Goal: Information Seeking & Learning: Find specific fact

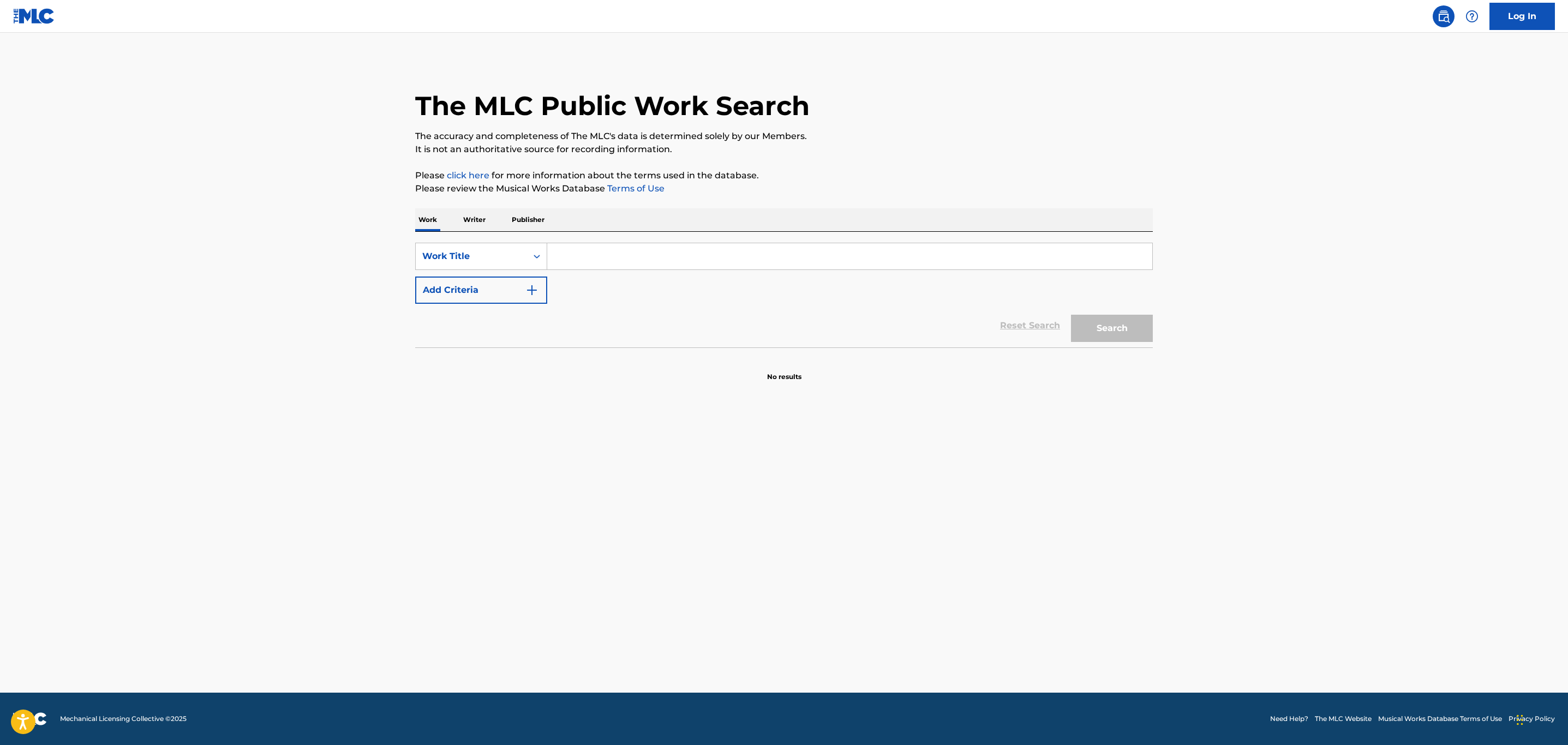
click at [607, 262] on input "Search Form" at bounding box center [850, 256] width 605 height 26
type input "unc and phew"
click at [1071, 314] on button "Search" at bounding box center [1112, 328] width 82 height 27
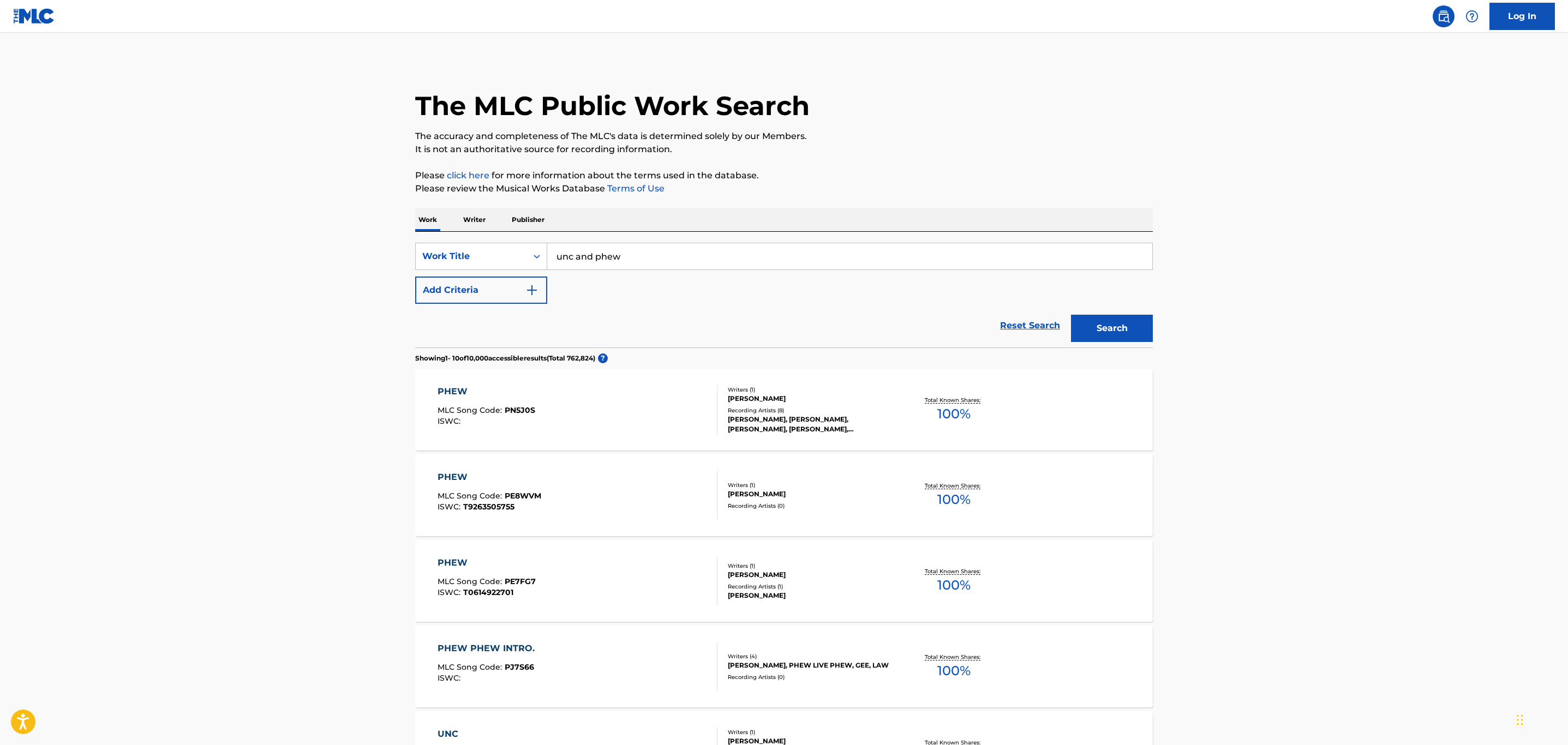
click at [508, 306] on div "Reset Search Search" at bounding box center [784, 325] width 737 height 44
click at [556, 295] on div "SearchWithCriteriaa6f7be70-90be-4bb3-a1bf-9ae1e2882859 Work Title unc and phew …" at bounding box center [784, 274] width 737 height 61
click at [547, 296] on button "Add Criteria" at bounding box center [481, 290] width 132 height 27
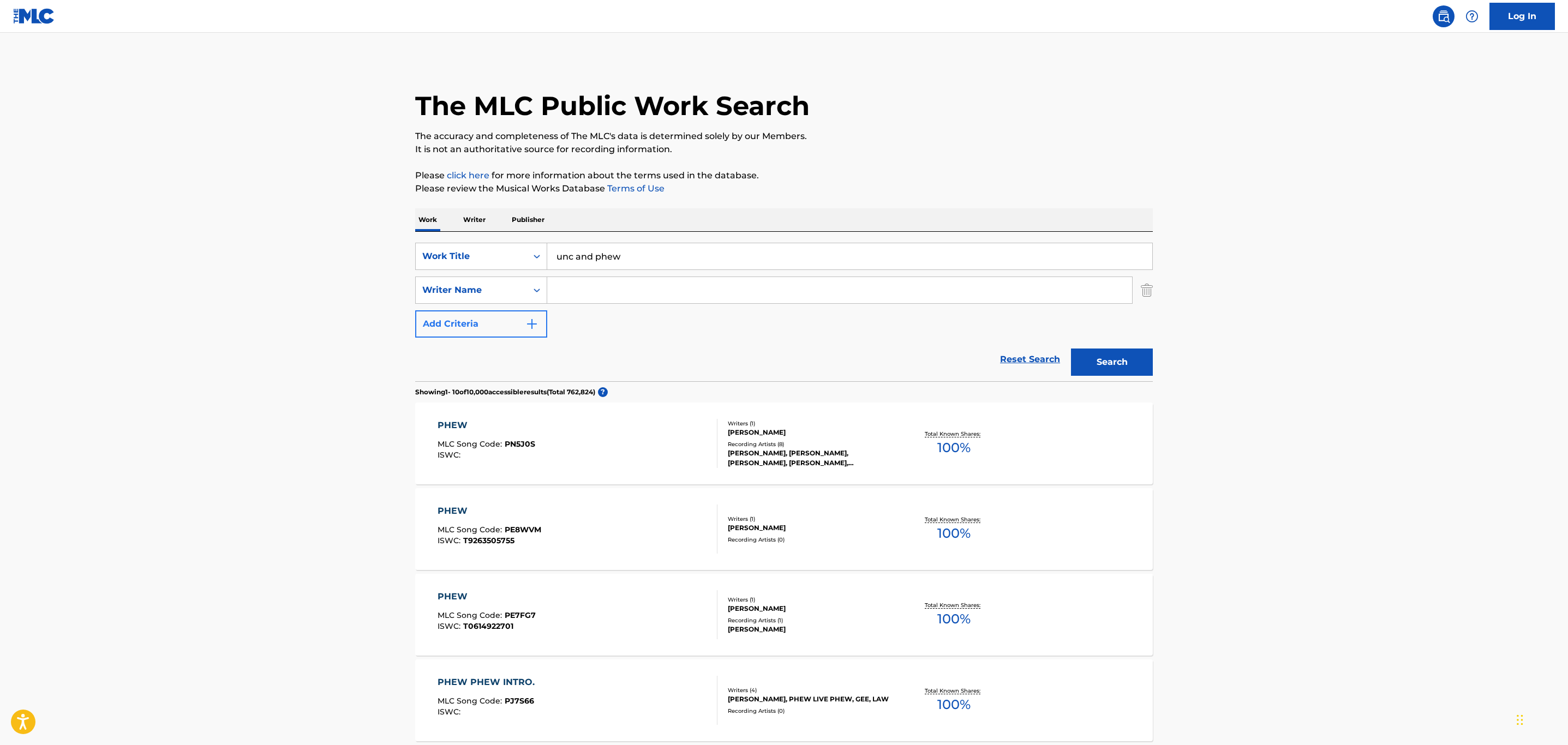
click at [599, 292] on input "Search Form" at bounding box center [839, 290] width 585 height 26
type input "ball"
click at [1071, 349] on button "Search" at bounding box center [1112, 362] width 82 height 27
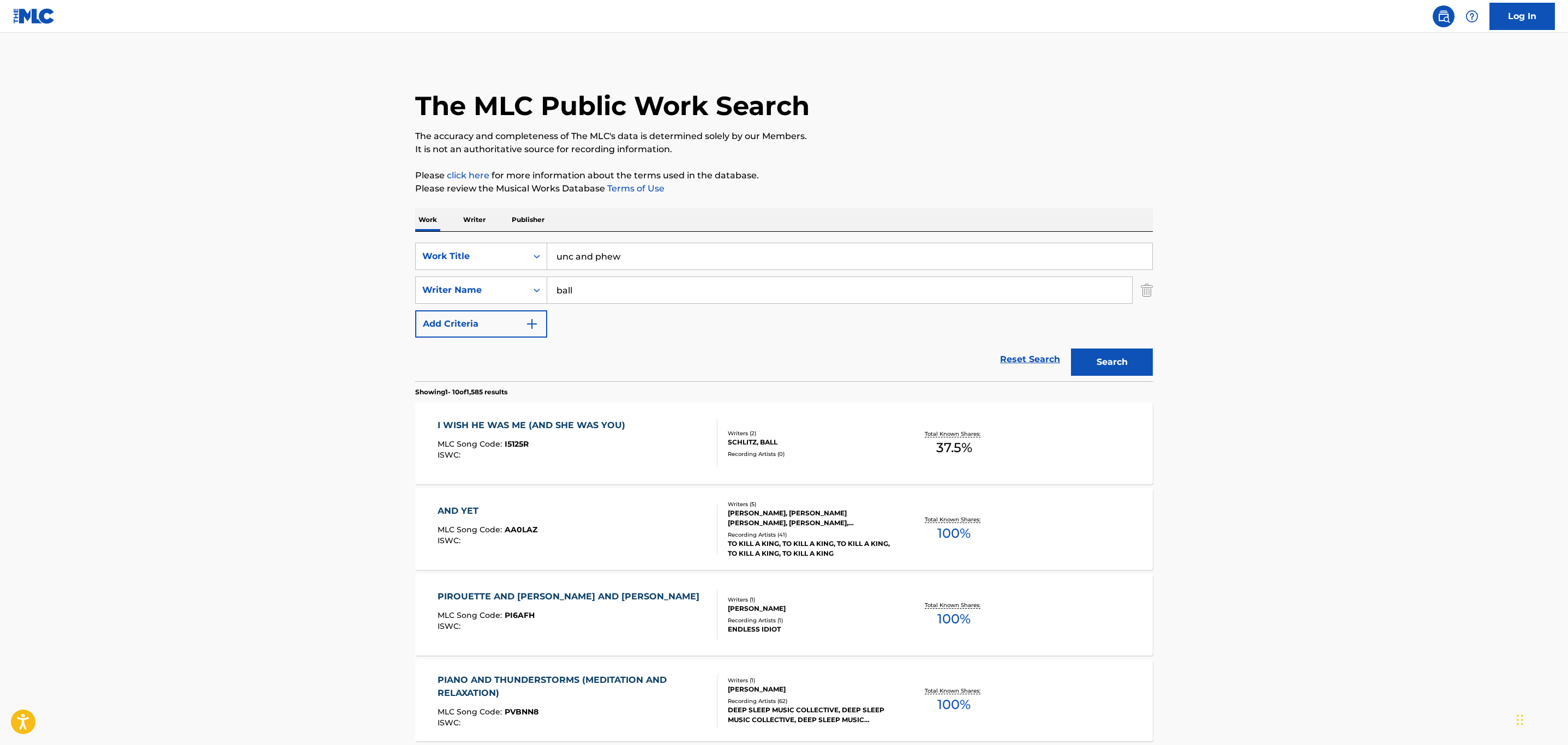
drag, startPoint x: 650, startPoint y: 264, endPoint x: 550, endPoint y: 264, distance: 100.0
click at [550, 264] on input "unc and phew" at bounding box center [850, 256] width 605 height 26
type input "hotel lobby"
click at [1071, 349] on button "Search" at bounding box center [1112, 362] width 82 height 27
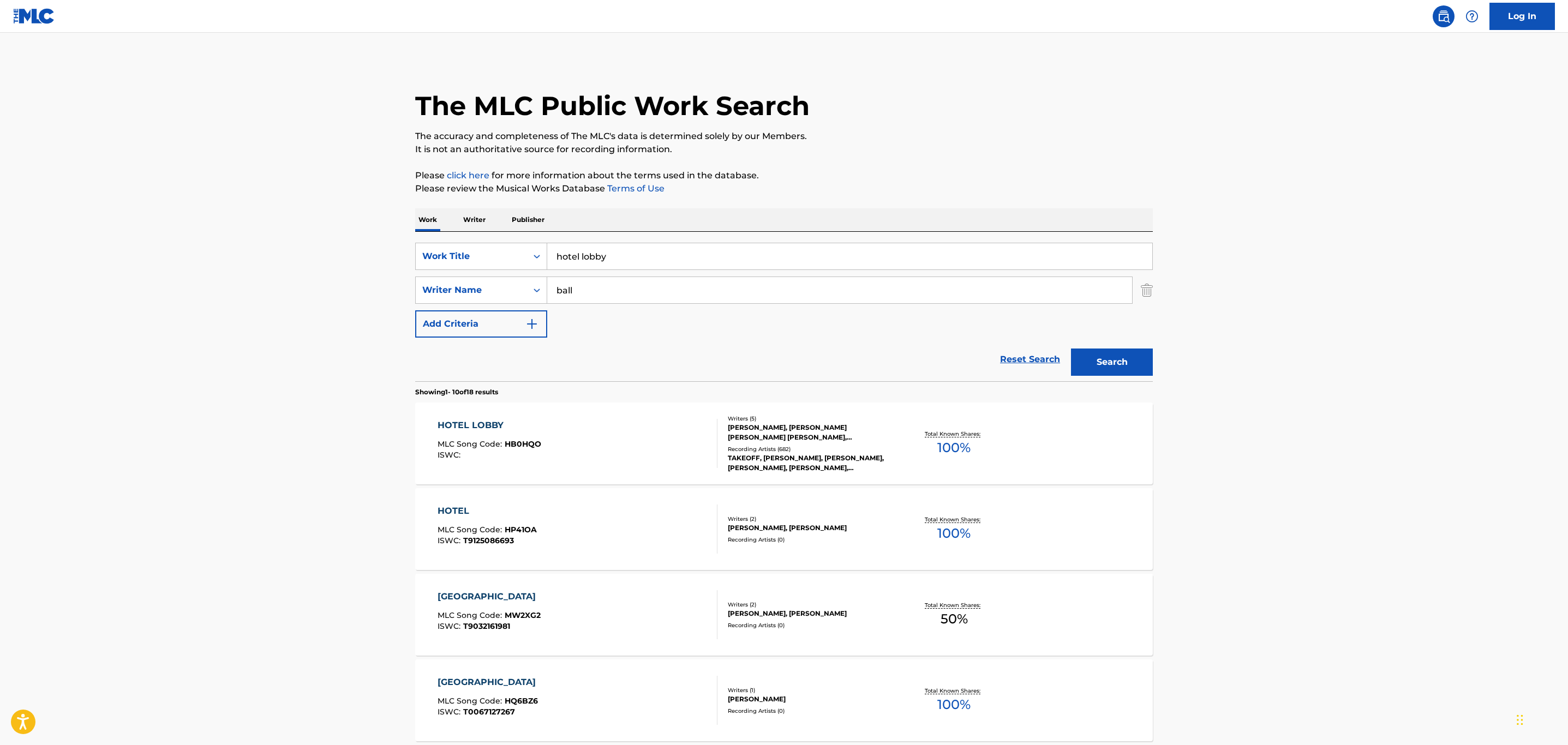
click at [650, 454] on div "HOTEL LOBBY MLC Song Code : HB0HQO ISWC :" at bounding box center [577, 443] width 280 height 49
